Goal: Entertainment & Leisure: Consume media (video, audio)

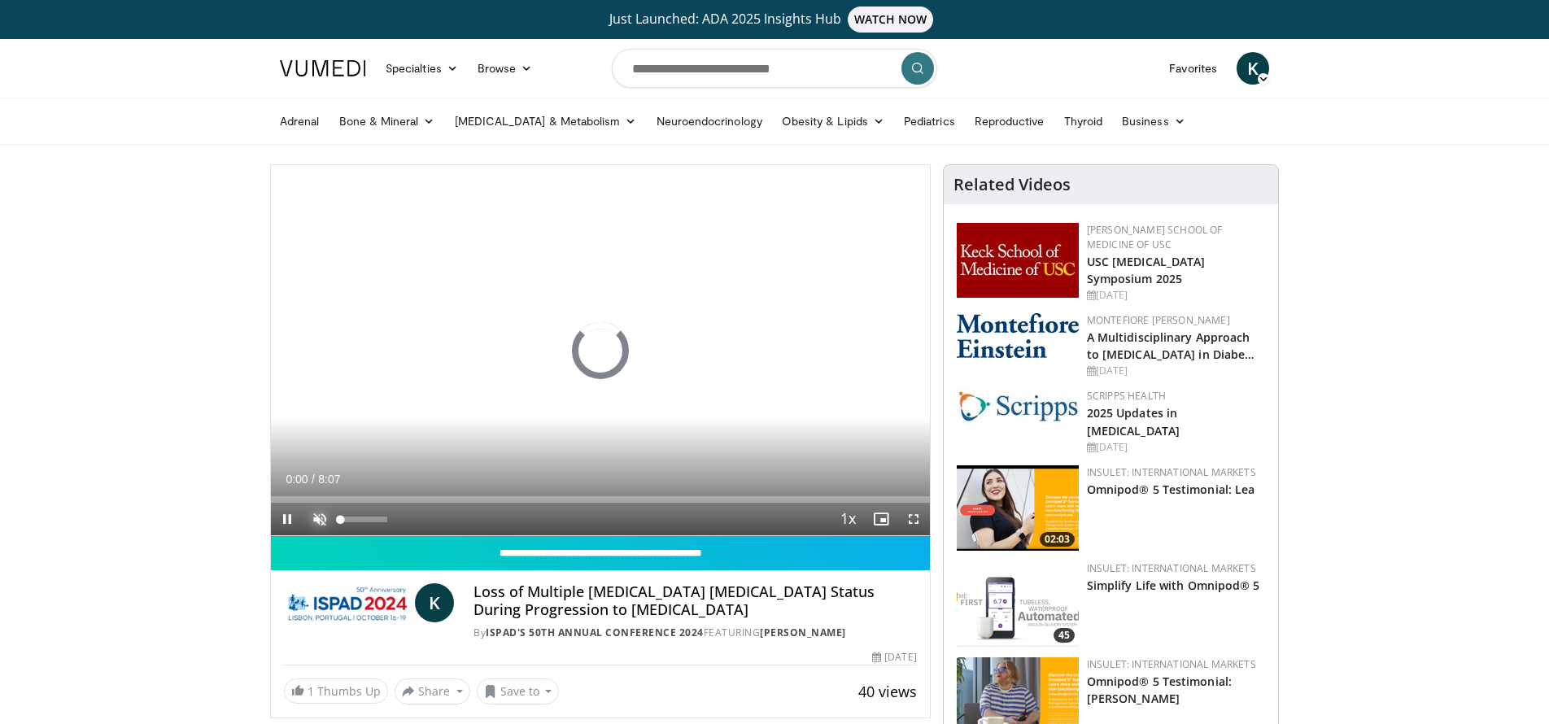
click at [321, 520] on span "Video Player" at bounding box center [319, 519] width 33 height 33
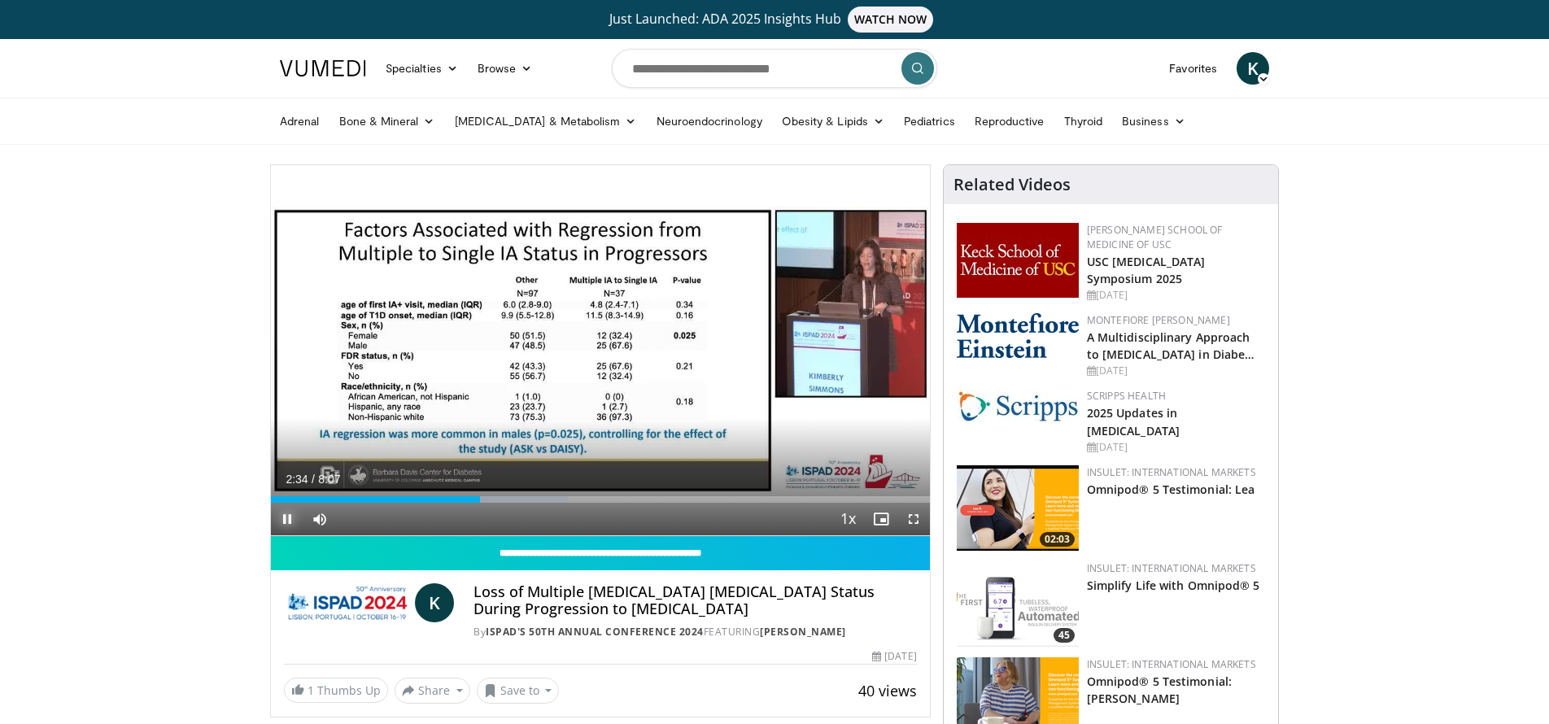
click at [289, 516] on span "Video Player" at bounding box center [287, 519] width 33 height 33
